Goal: Feedback & Contribution: Contribute content

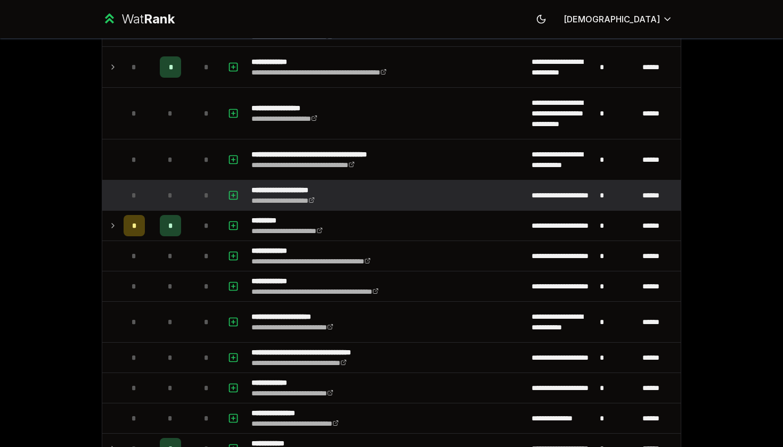
scroll to position [2743, 0]
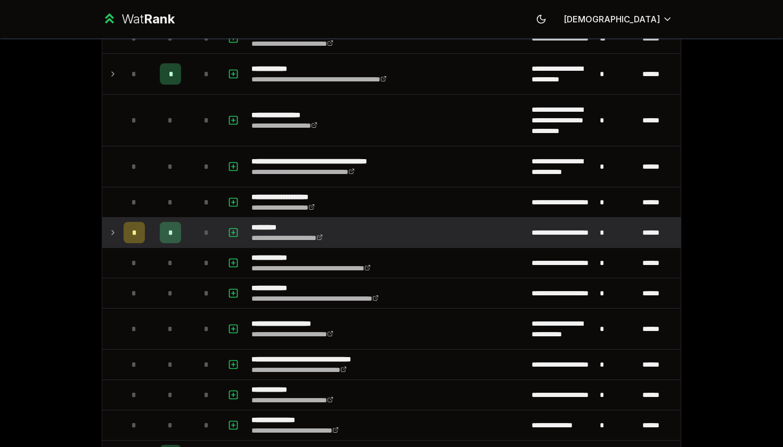
click at [188, 229] on td "*" at bounding box center [170, 233] width 43 height 30
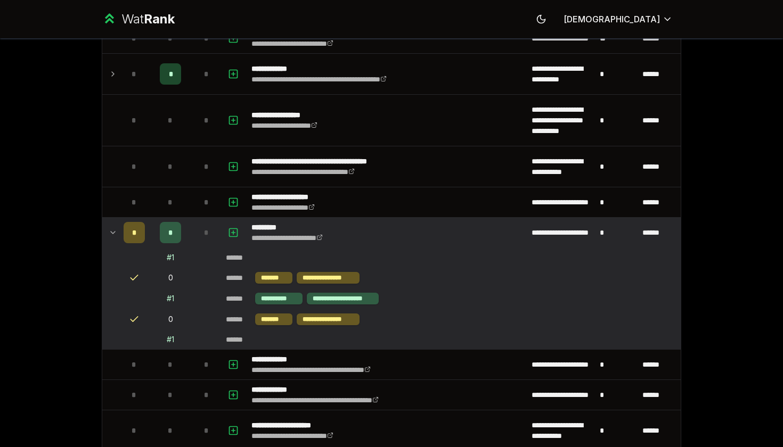
click at [170, 259] on div "# 1" at bounding box center [170, 257] width 7 height 11
click at [212, 255] on td at bounding box center [207, 257] width 30 height 19
click at [135, 277] on icon at bounding box center [134, 278] width 11 height 11
click at [136, 236] on span "*" at bounding box center [134, 232] width 5 height 11
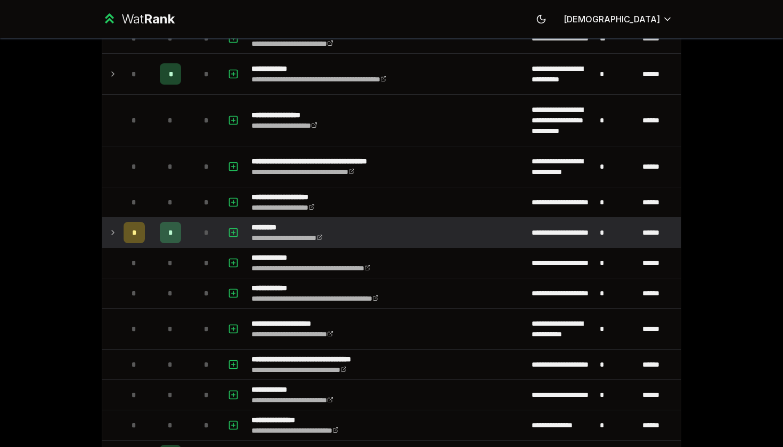
click at [136, 236] on span "*" at bounding box center [134, 232] width 5 height 11
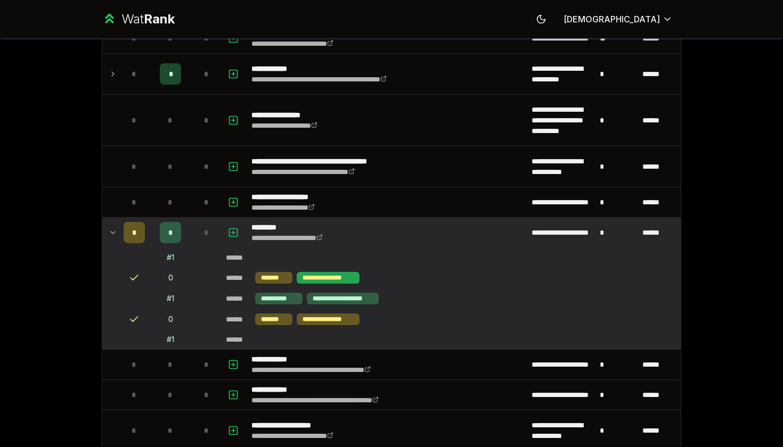
click at [303, 281] on div "**********" at bounding box center [328, 278] width 63 height 12
click at [282, 277] on div "*******" at bounding box center [273, 278] width 37 height 12
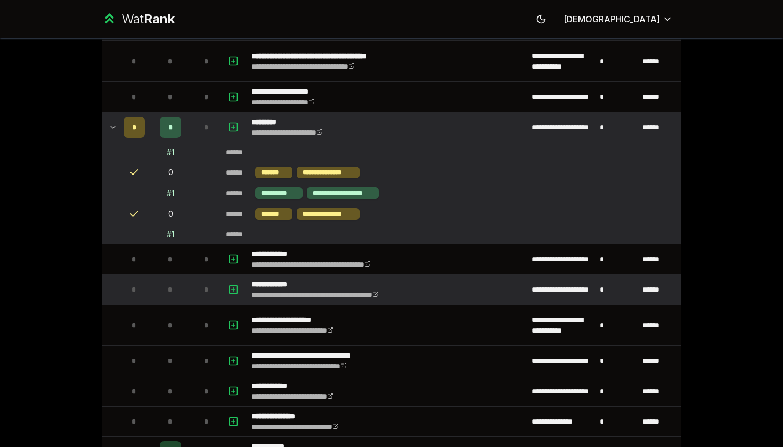
scroll to position [2845, 0]
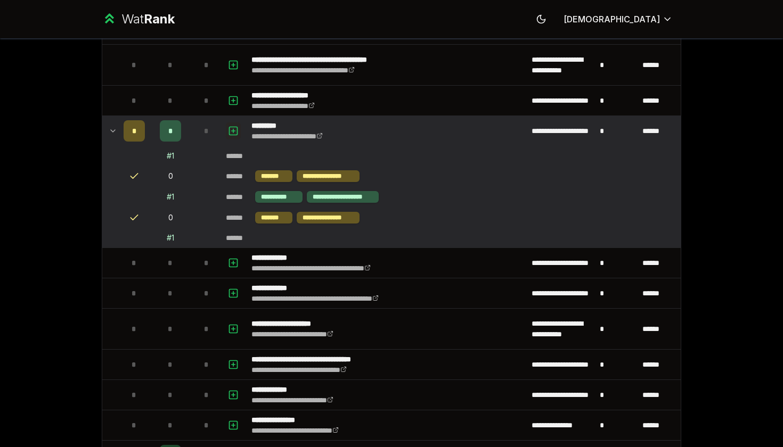
click at [238, 128] on icon "button" at bounding box center [233, 131] width 11 height 13
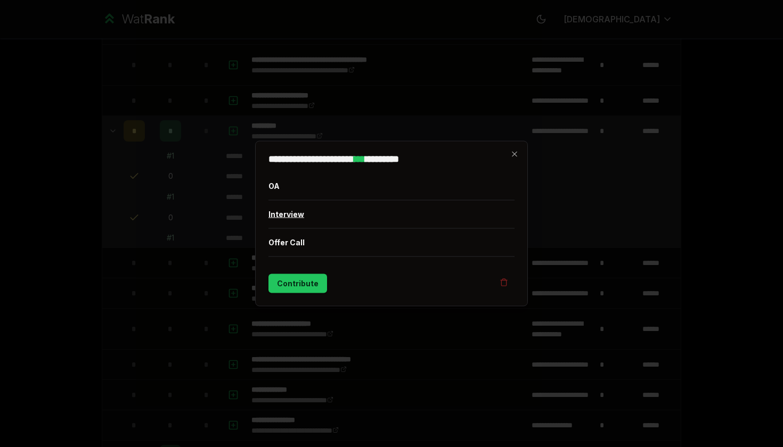
click at [296, 212] on button "Interview" at bounding box center [391, 215] width 246 height 28
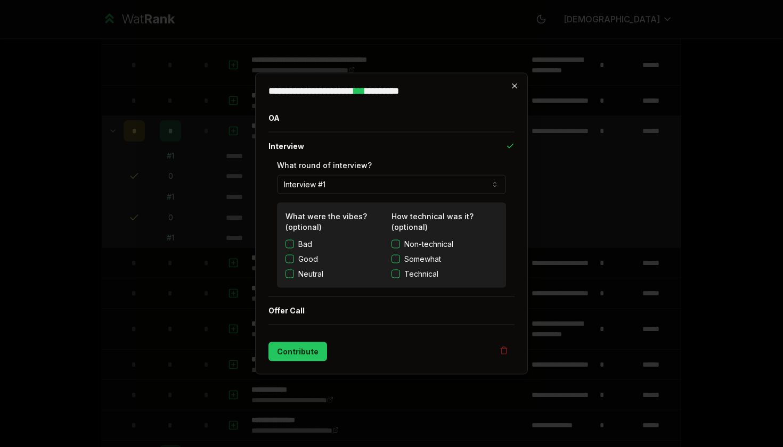
click at [513, 89] on icon "button" at bounding box center [514, 86] width 9 height 9
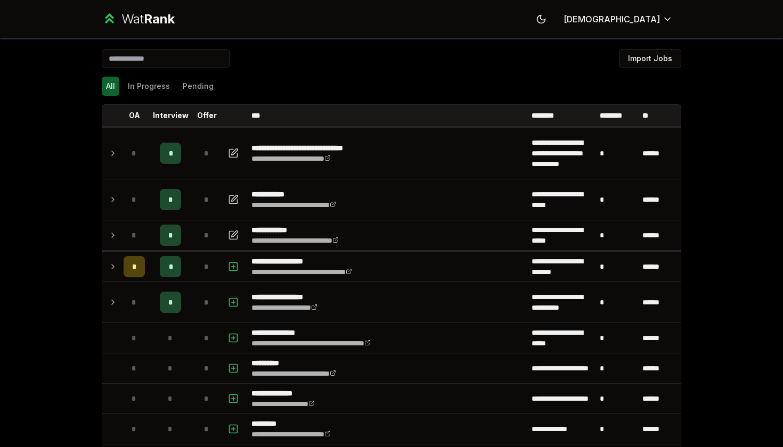
scroll to position [0, 0]
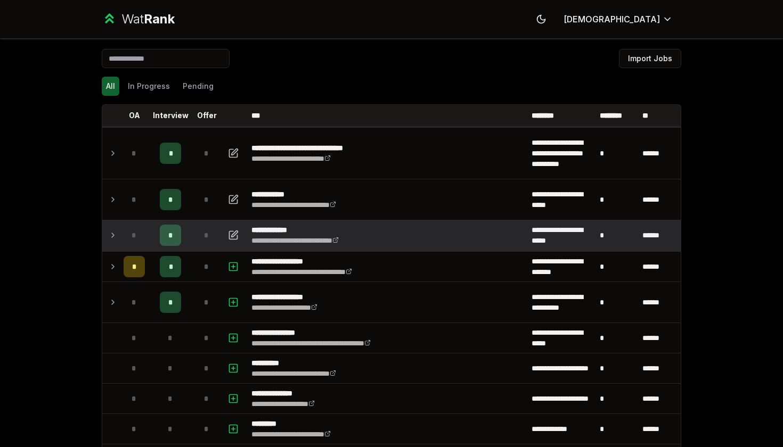
click at [115, 236] on icon at bounding box center [113, 235] width 9 height 13
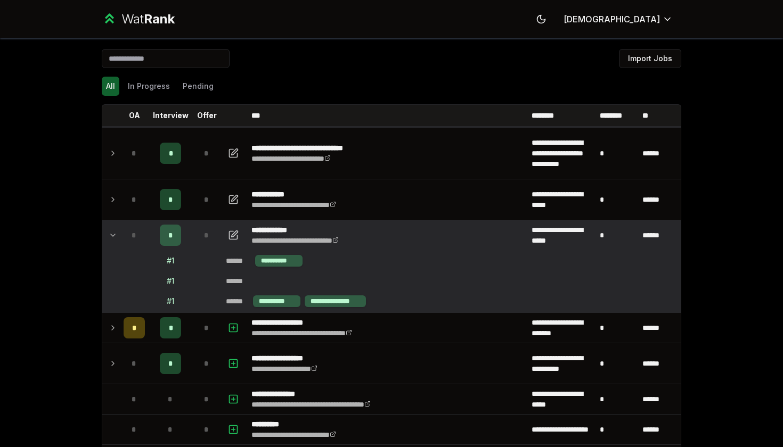
click at [172, 261] on div "# 1" at bounding box center [170, 261] width 7 height 11
click at [271, 259] on div "**********" at bounding box center [278, 261] width 47 height 12
click at [237, 238] on icon "button" at bounding box center [233, 235] width 8 height 8
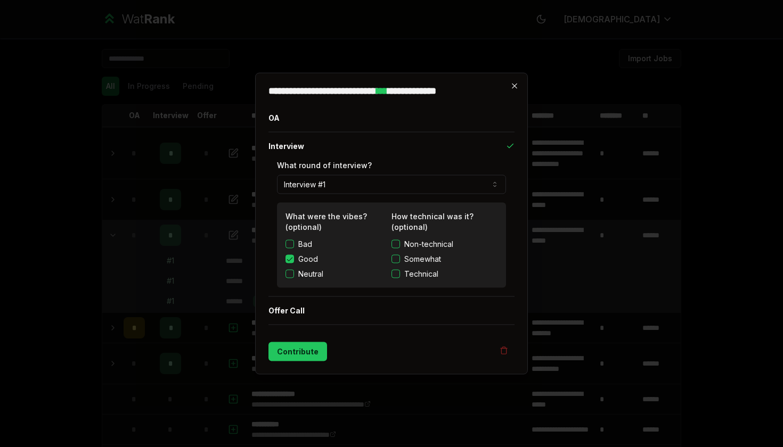
click at [513, 84] on icon "button" at bounding box center [514, 86] width 9 height 9
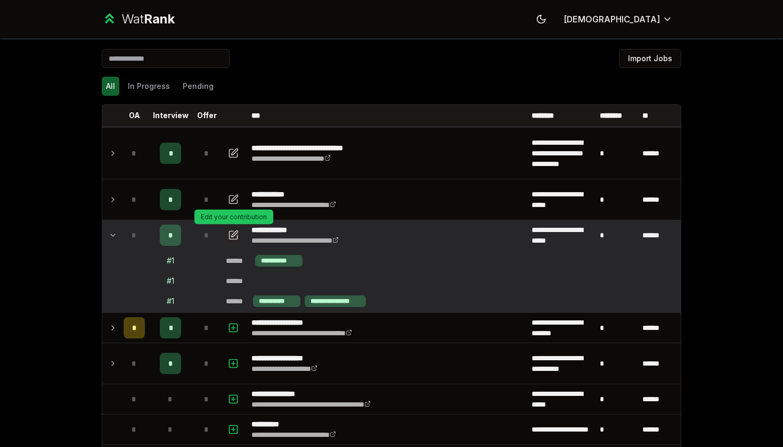
click at [236, 242] on button "button" at bounding box center [233, 235] width 15 height 17
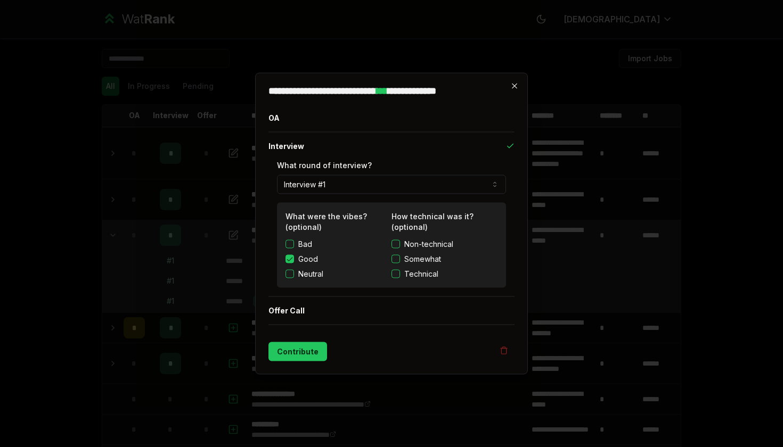
click at [513, 85] on icon "button" at bounding box center [514, 86] width 5 height 5
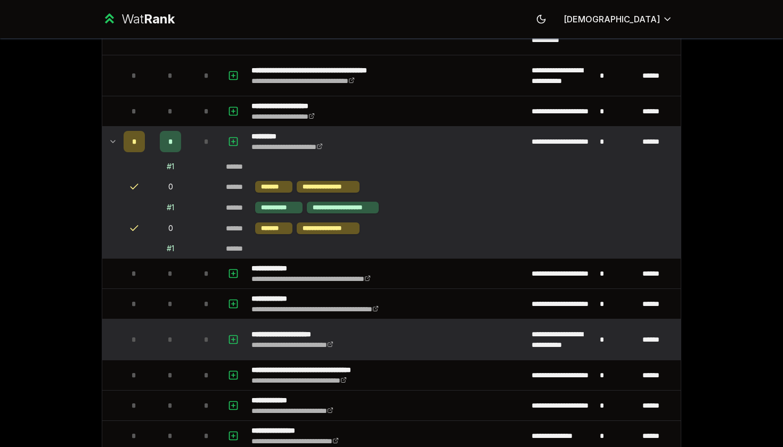
scroll to position [2885, 0]
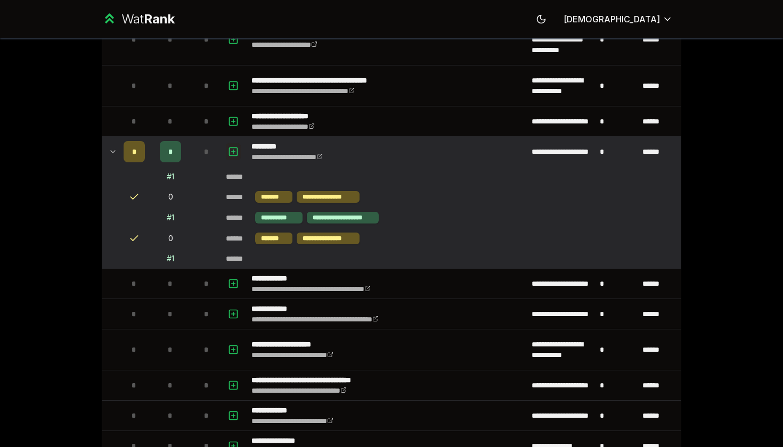
click at [229, 148] on rect "button" at bounding box center [233, 151] width 8 height 8
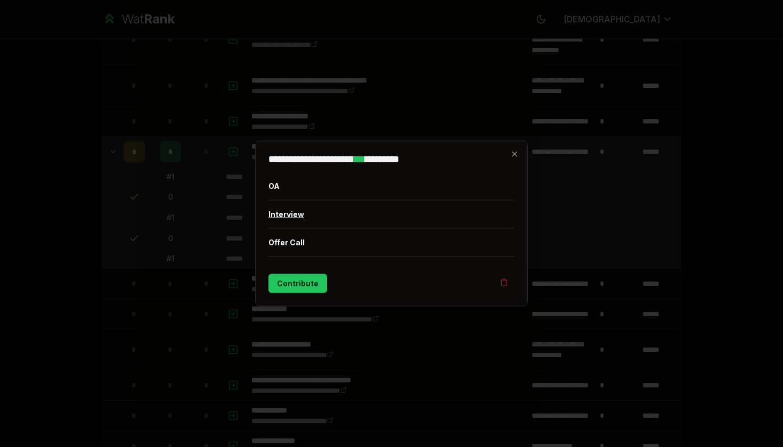
click at [310, 216] on button "Interview" at bounding box center [391, 215] width 246 height 28
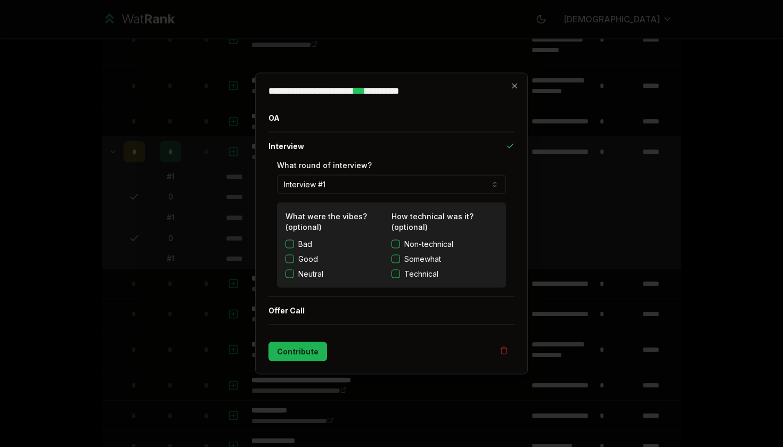
click at [301, 353] on button "Contribute" at bounding box center [297, 351] width 59 height 19
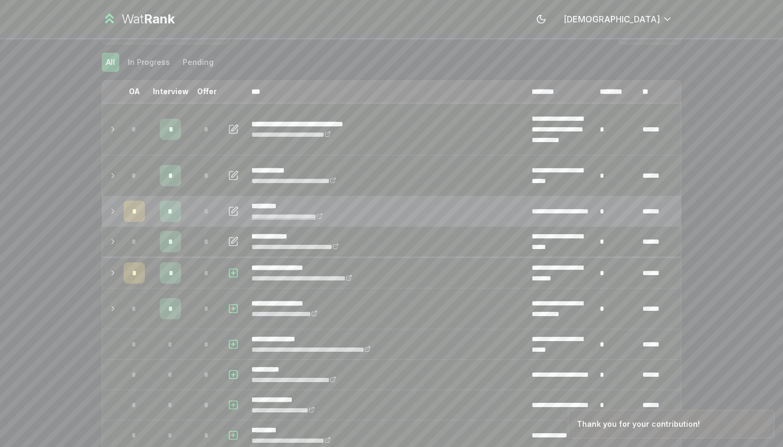
scroll to position [37, 0]
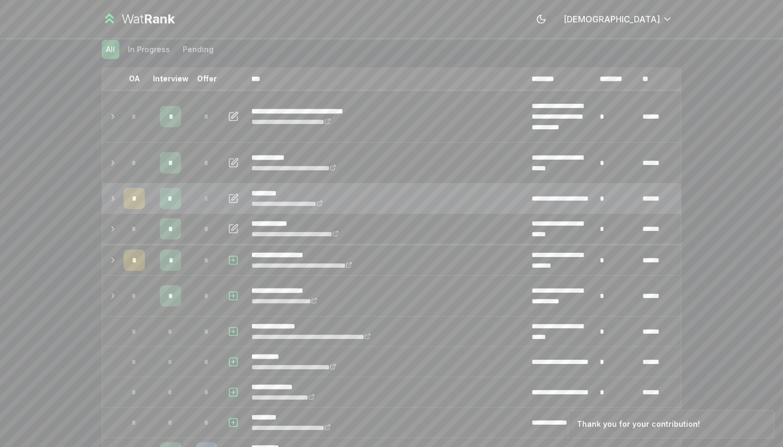
click at [108, 199] on td at bounding box center [110, 199] width 17 height 30
